Goal: Task Accomplishment & Management: Manage account settings

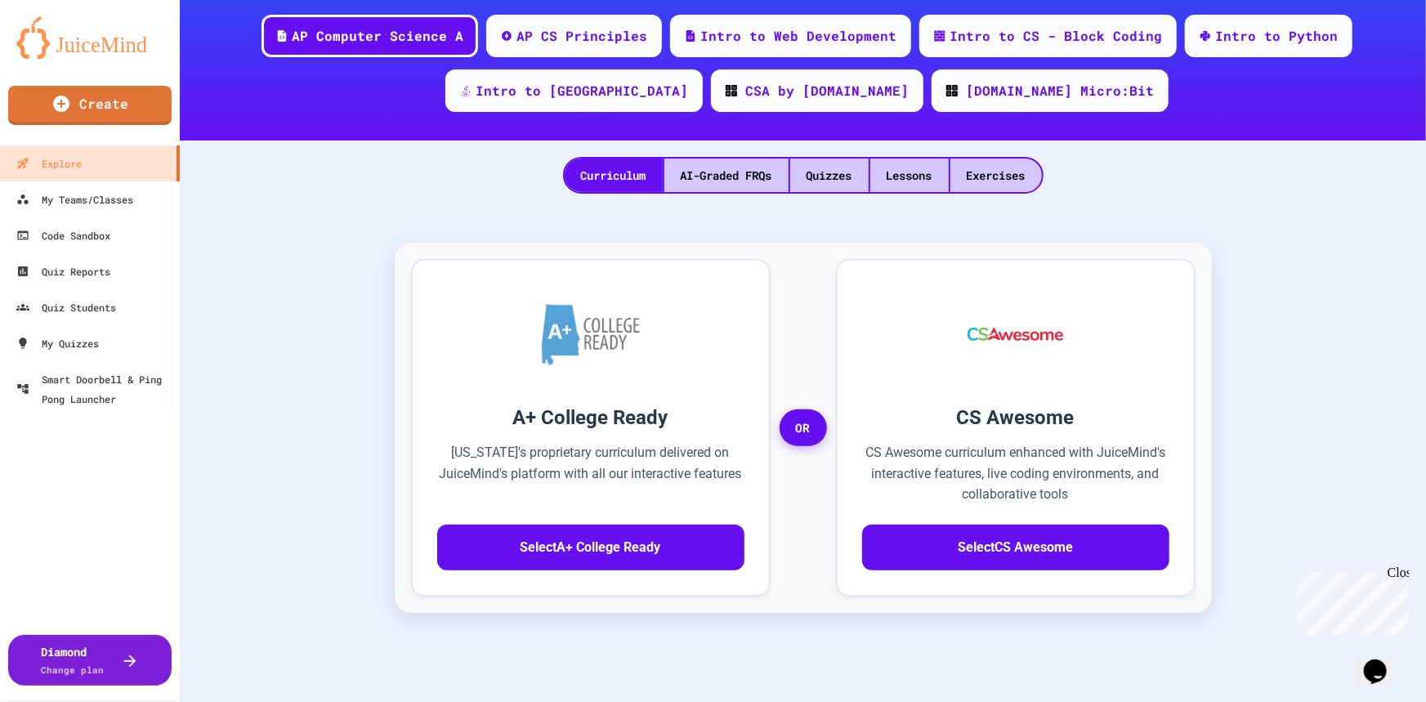
scroll to position [148, 0]
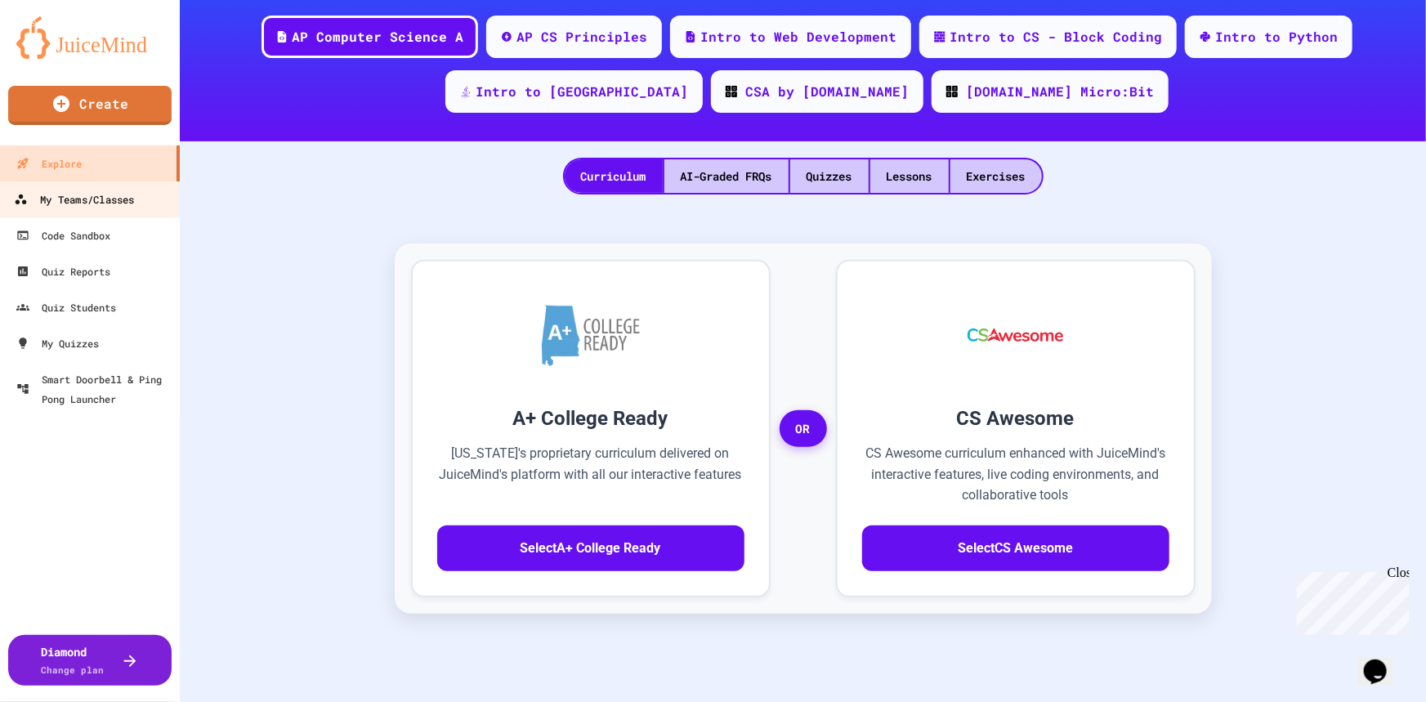
click at [63, 208] on div "My Teams/Classes" at bounding box center [74, 200] width 120 height 20
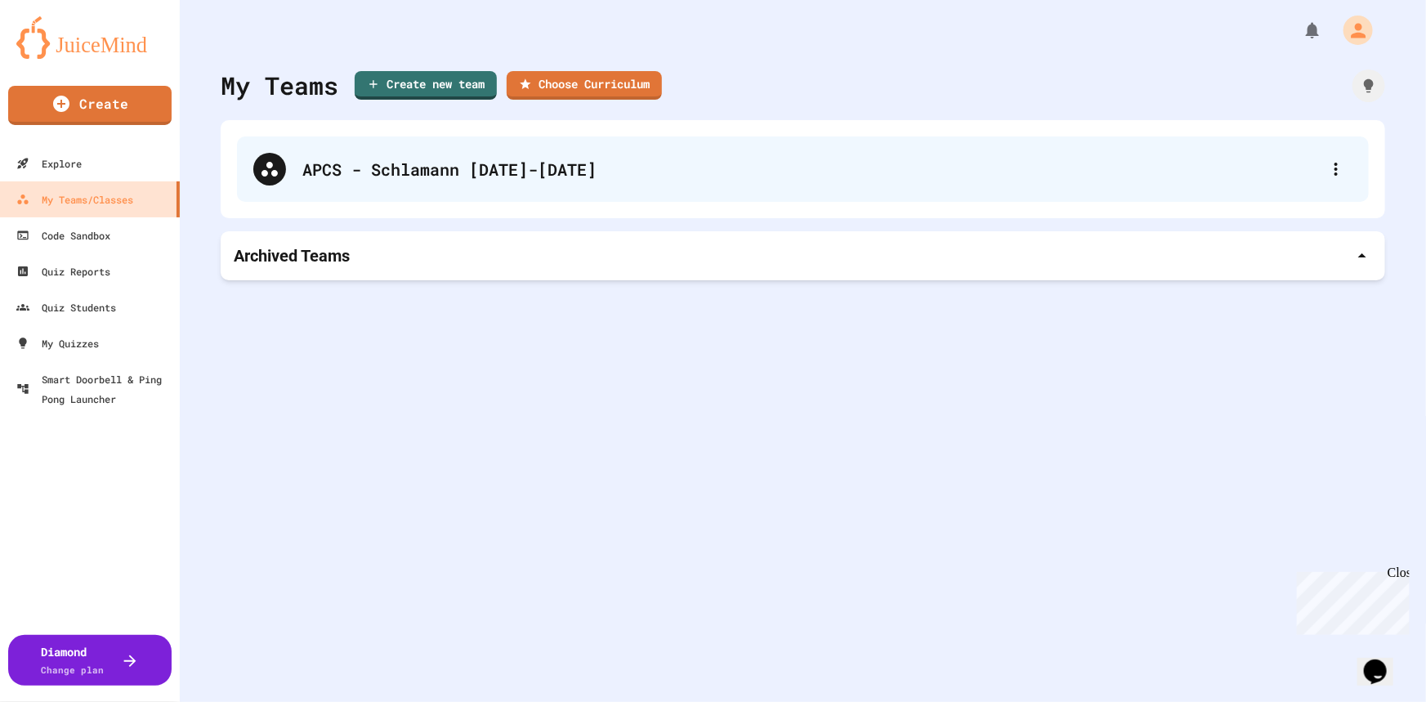
click at [403, 173] on div "APCS - Schlamann [DATE]-[DATE]" at bounding box center [810, 169] width 1017 height 25
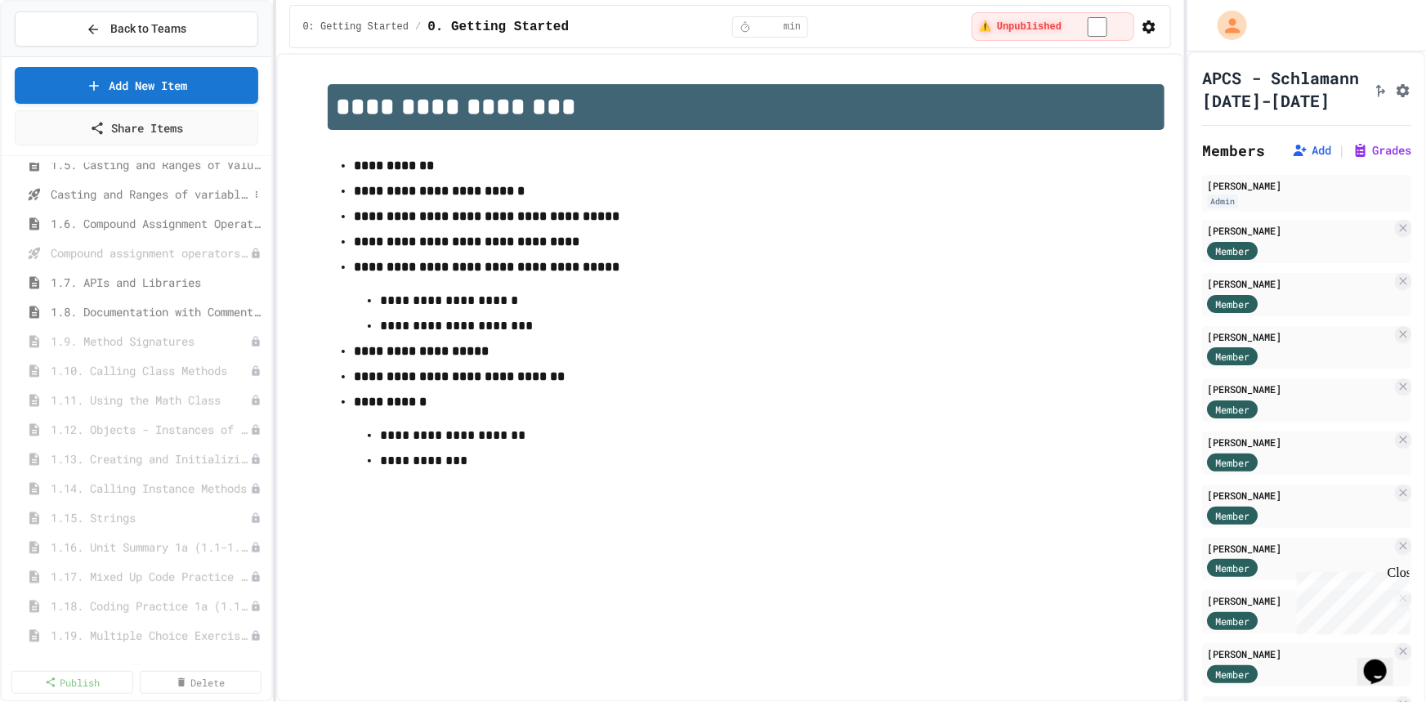
scroll to position [297, 0]
click at [235, 266] on icon at bounding box center [238, 267] width 7 height 10
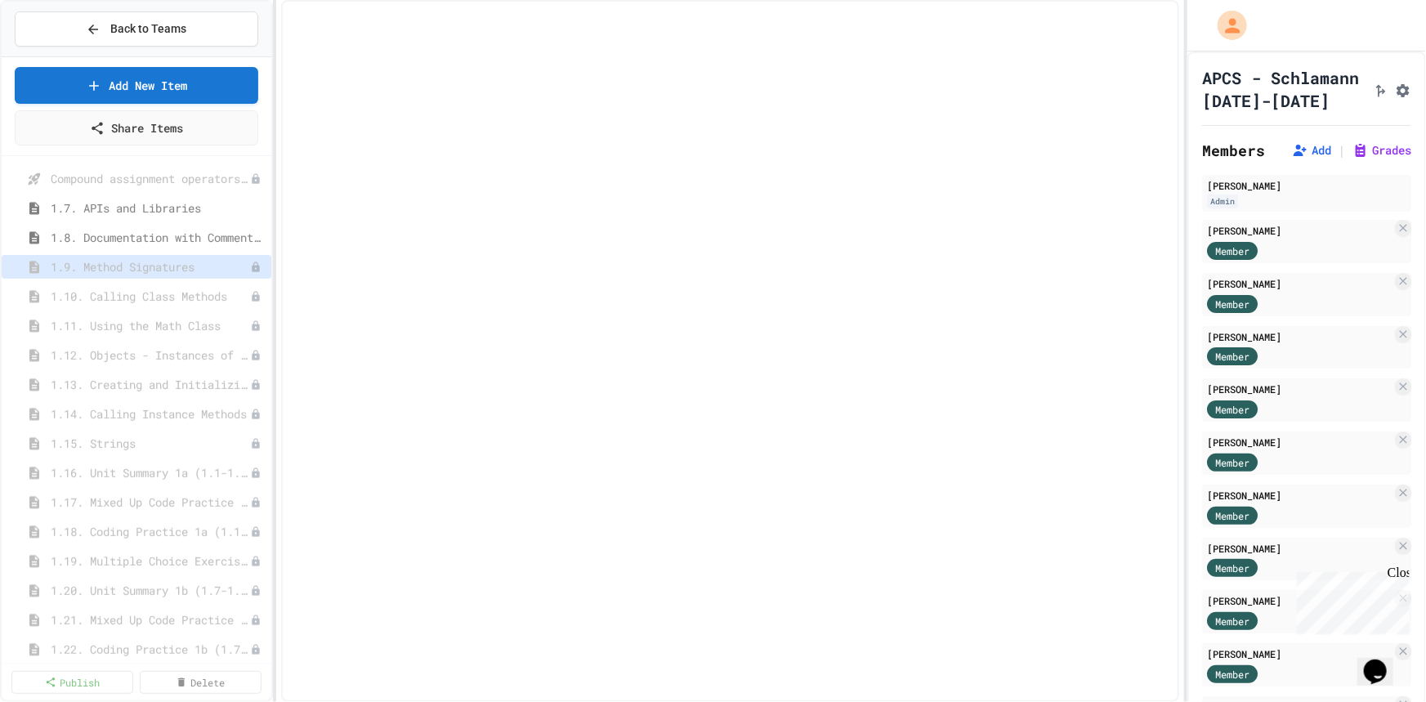
select select "***"
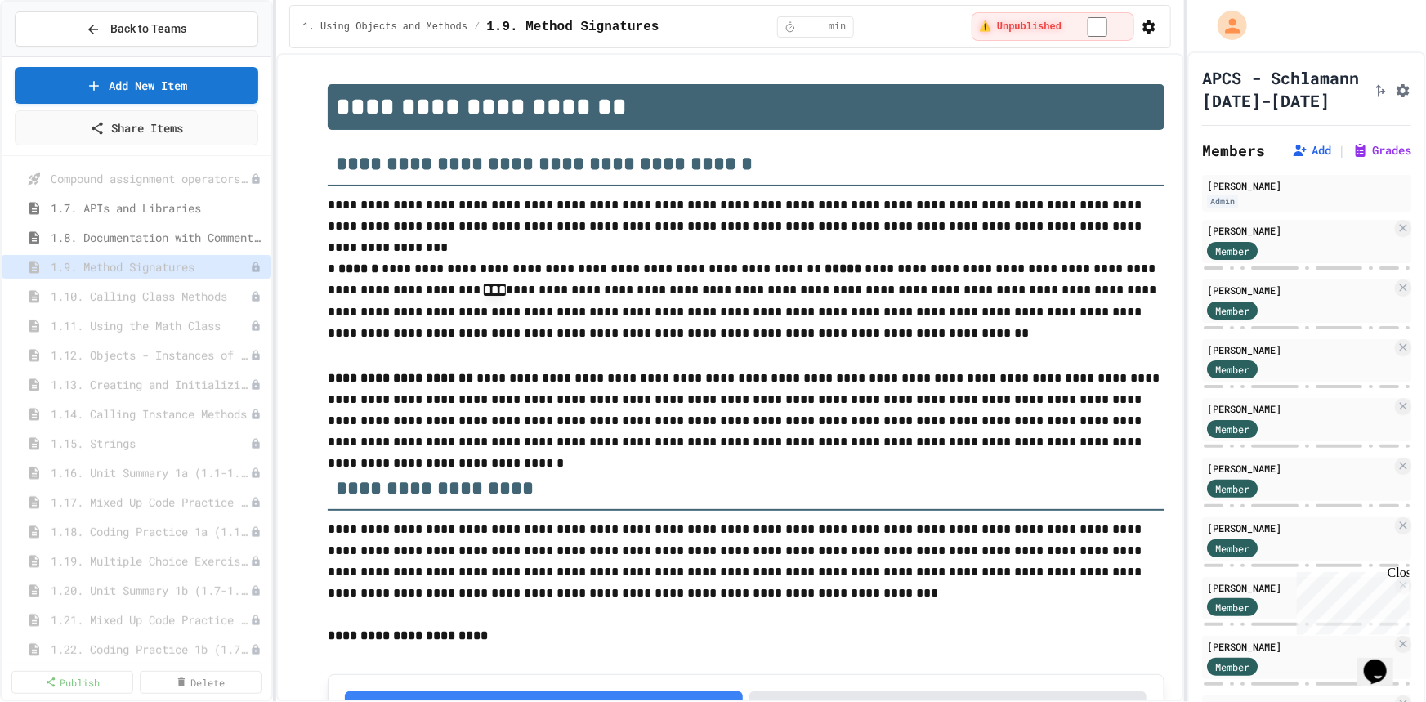
scroll to position [6605, 0]
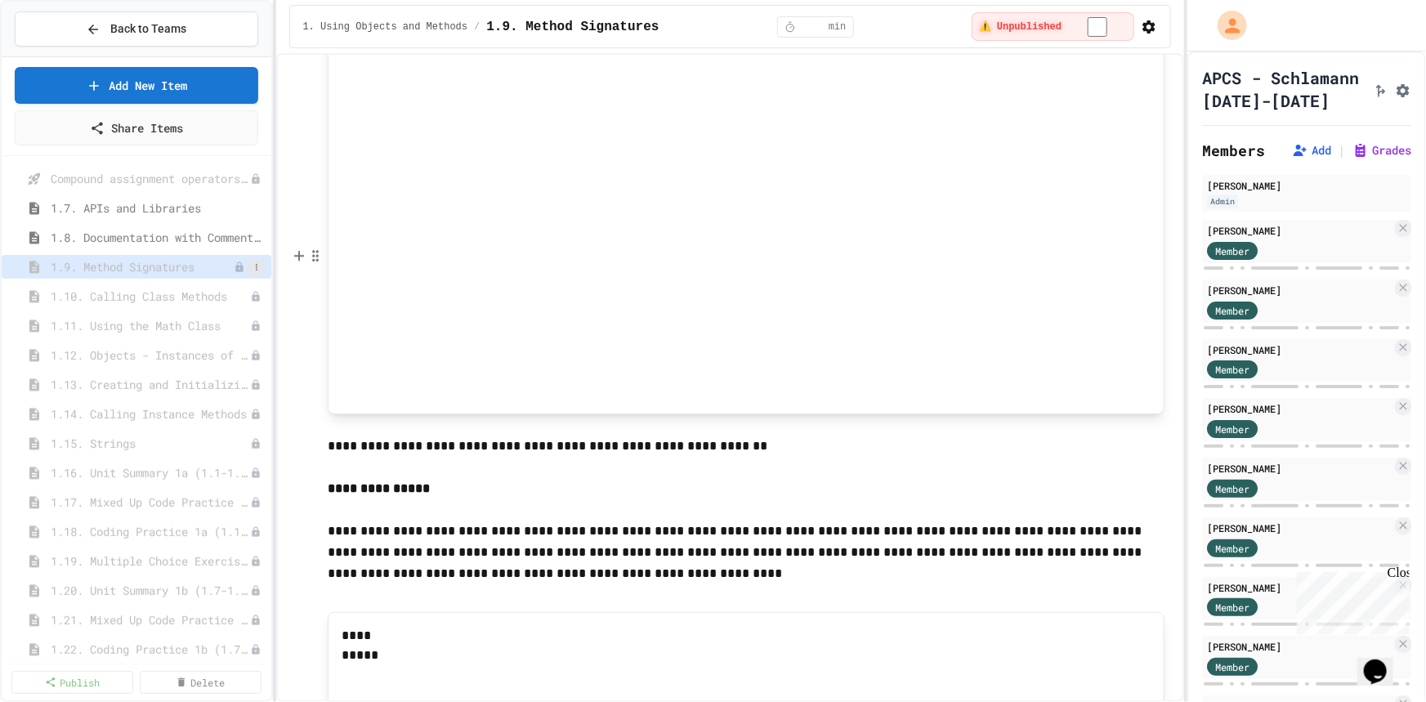
click at [252, 266] on icon at bounding box center [257, 267] width 10 height 10
click at [208, 323] on button "Publish" at bounding box center [201, 325] width 103 height 29
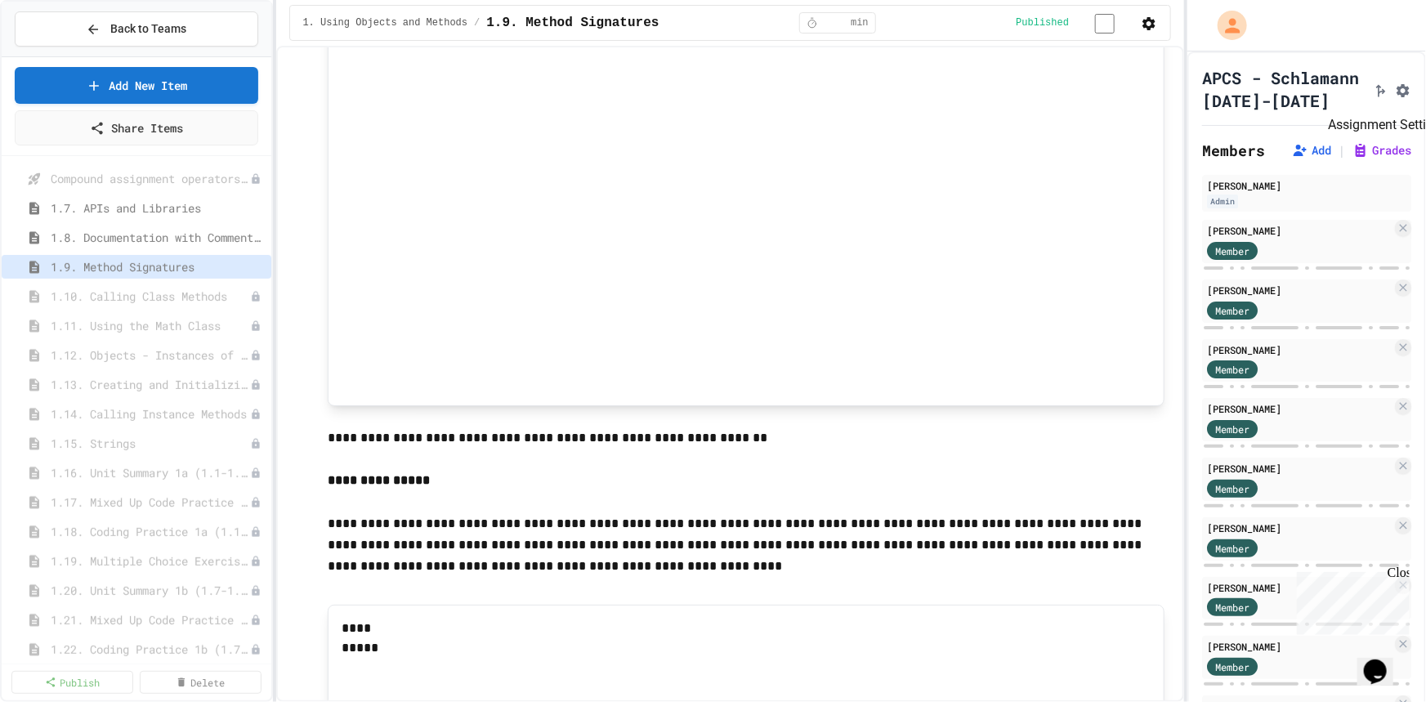
click at [1395, 99] on icon "Assignment Settings" at bounding box center [1403, 91] width 16 height 16
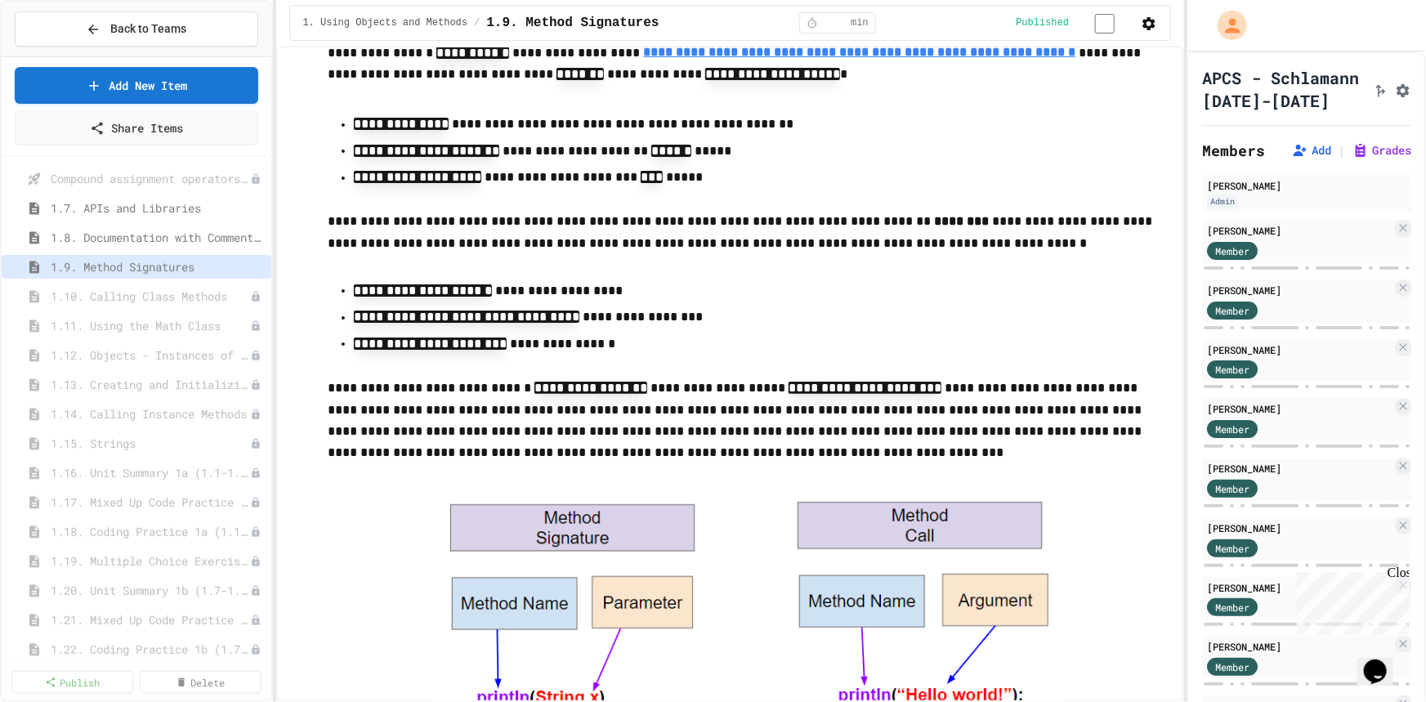
scroll to position [4303, 0]
